Goal: Information Seeking & Learning: Find contact information

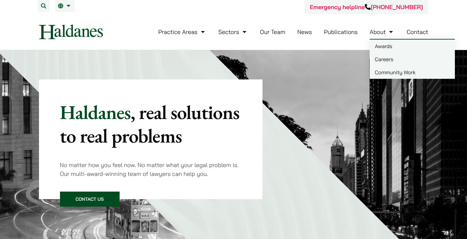
click at [416, 30] on link "Contact" at bounding box center [418, 32] width 22 height 8
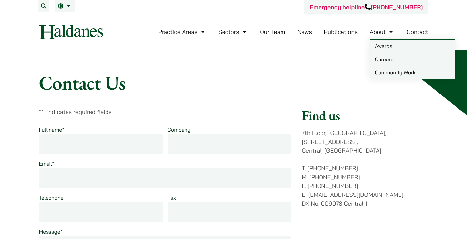
click at [416, 32] on link "Contact" at bounding box center [418, 32] width 22 height 8
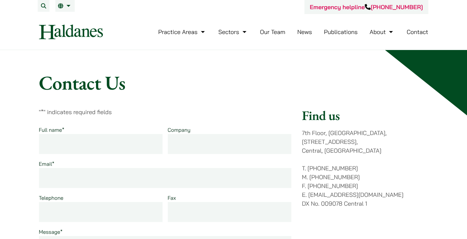
scroll to position [33, 0]
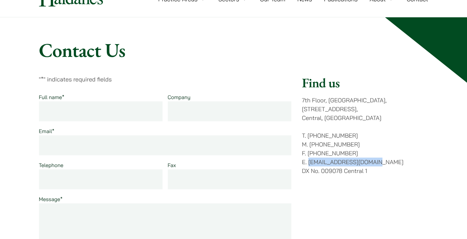
drag, startPoint x: 309, startPoint y: 152, endPoint x: 374, endPoint y: 155, distance: 64.9
click at [374, 155] on p "T. [PHONE_NUMBER] M. [PHONE_NUMBER] F. [PHONE_NUMBER] E. [EMAIL_ADDRESS][DOMAIN…" at bounding box center [365, 153] width 126 height 44
copy p "[EMAIL_ADDRESS][DOMAIN_NAME]"
